Goal: Task Accomplishment & Management: Manage account settings

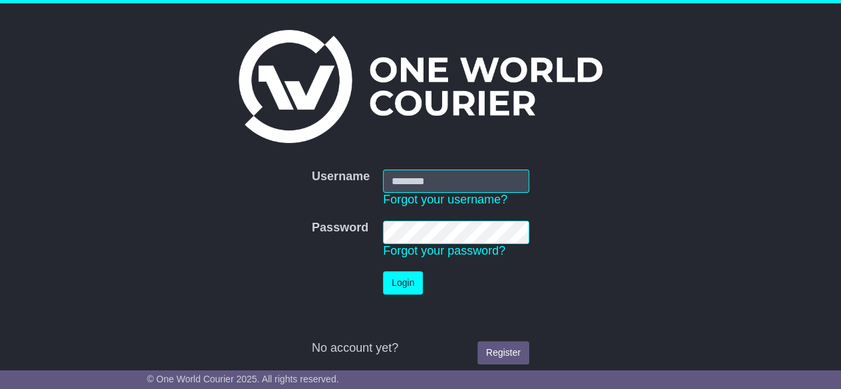
type input "********"
click at [405, 286] on button "Login" at bounding box center [403, 282] width 40 height 23
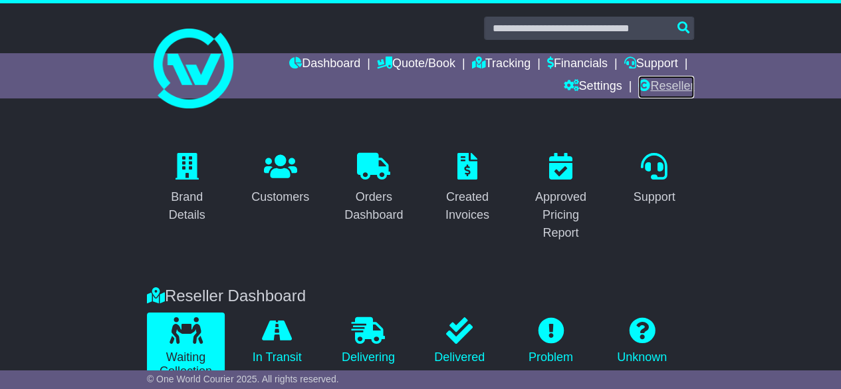
click at [654, 92] on link "Reseller" at bounding box center [666, 87] width 56 height 23
